Goal: Task Accomplishment & Management: Complete application form

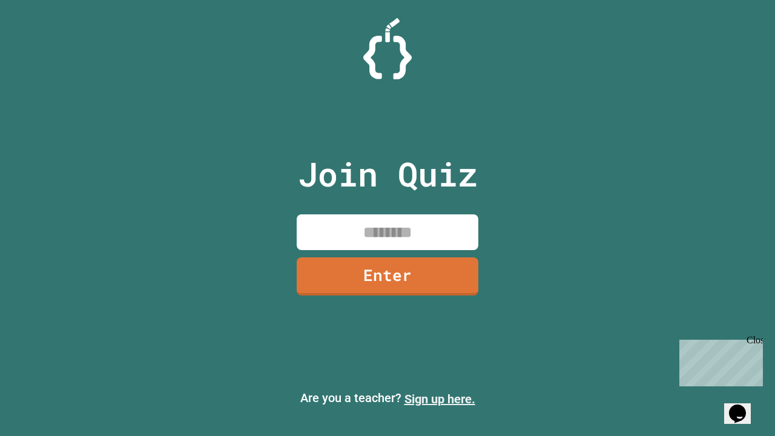
click at [440, 399] on link "Sign up here." at bounding box center [440, 399] width 71 height 15
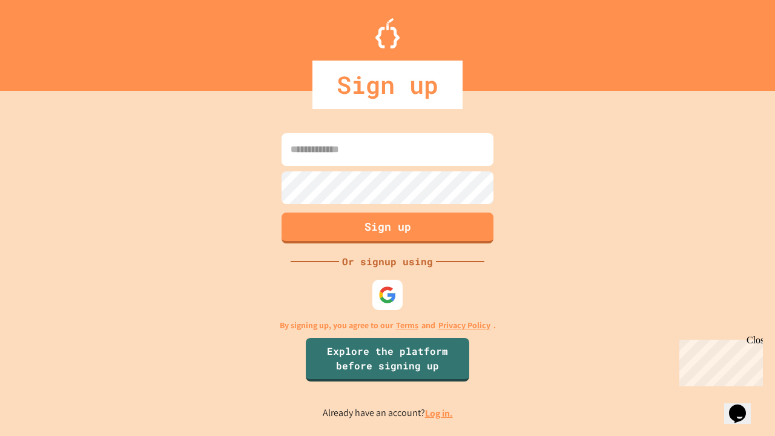
click at [440, 413] on link "Log in." at bounding box center [439, 413] width 28 height 13
